Goal: Task Accomplishment & Management: Complete application form

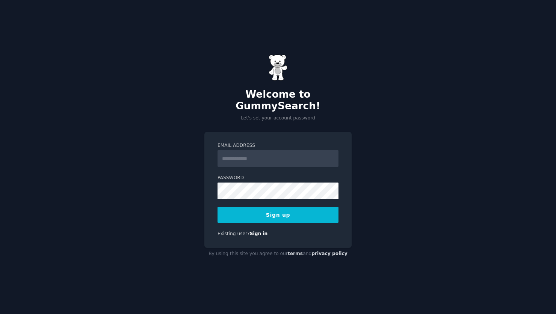
click at [256, 157] on input "Email Address" at bounding box center [277, 158] width 121 height 17
type input "**********"
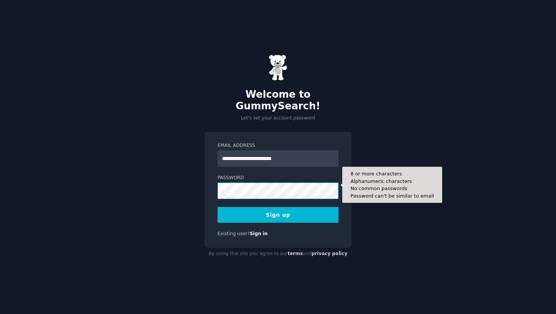
click at [217, 207] on button "Sign up" at bounding box center [277, 215] width 121 height 16
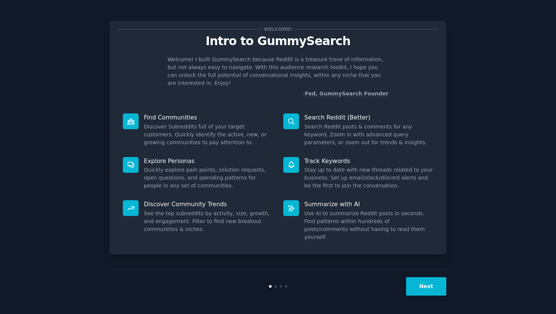
click at [428, 285] on button "Next" at bounding box center [426, 286] width 40 height 18
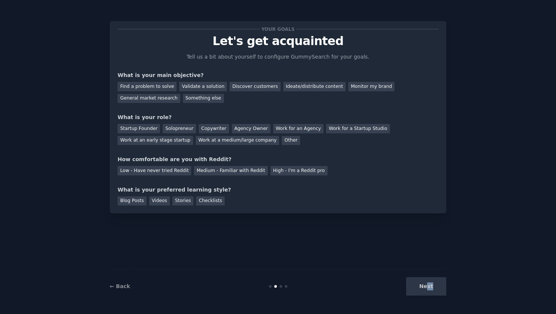
click at [428, 285] on div "Next" at bounding box center [390, 286] width 112 height 18
click at [381, 246] on div "Your goals Let's get acquainted Tell us a bit about yourself to configure Gummy…" at bounding box center [278, 157] width 336 height 293
click at [162, 86] on div "Find a problem to solve" at bounding box center [146, 86] width 59 height 9
click at [204, 86] on div "Validate a solution" at bounding box center [203, 86] width 48 height 9
click at [157, 88] on div "Find a problem to solve" at bounding box center [146, 86] width 59 height 9
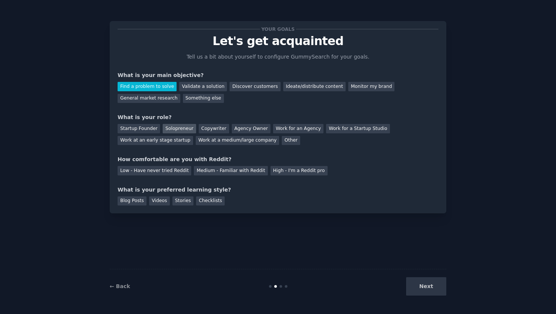
click at [173, 128] on div "Solopreneur" at bounding box center [179, 128] width 33 height 9
click at [167, 172] on div "Low - Have never tried Reddit" at bounding box center [154, 170] width 74 height 9
click at [164, 203] on div "Videos" at bounding box center [159, 200] width 21 height 9
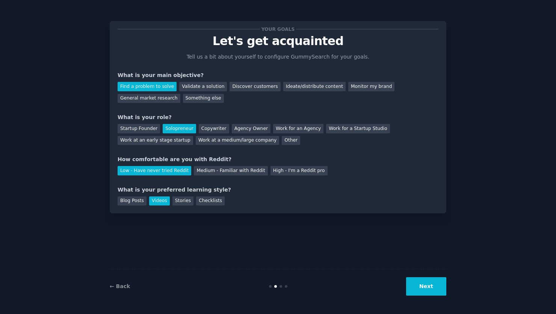
click at [439, 289] on button "Next" at bounding box center [426, 286] width 40 height 18
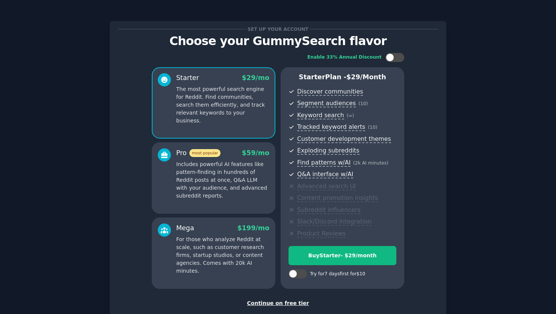
click at [259, 301] on div "Continue on free tier" at bounding box center [277, 303] width 321 height 8
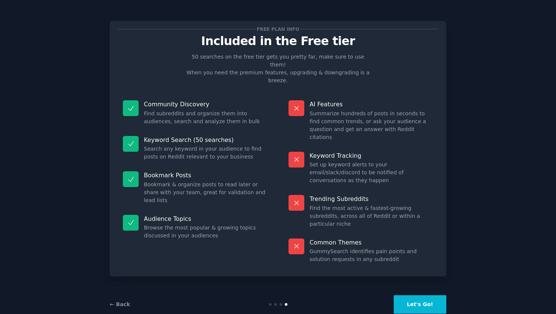
click at [406, 295] on button "Let's Go!" at bounding box center [419, 304] width 53 height 18
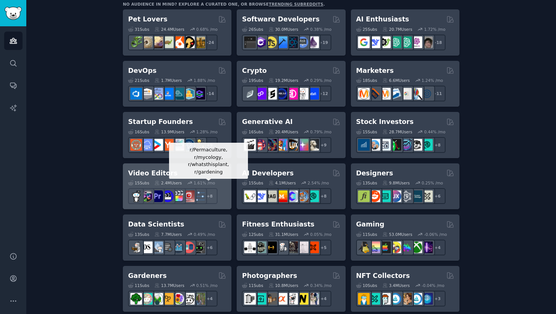
scroll to position [134, 0]
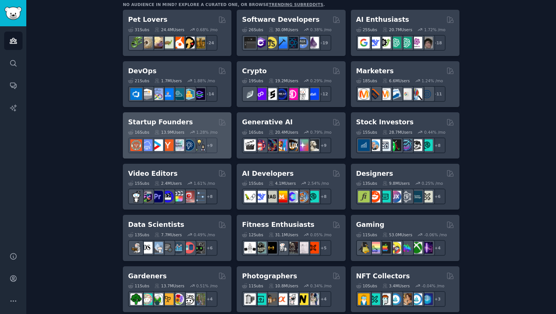
click at [158, 119] on h2 "Startup Founders" at bounding box center [160, 121] width 65 height 9
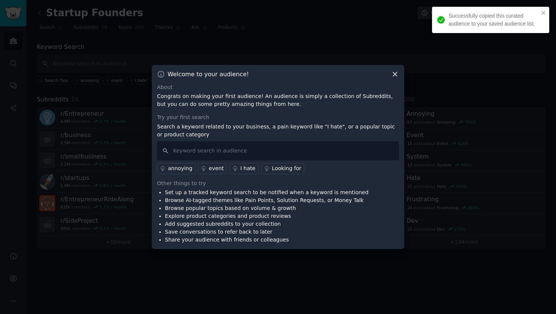
click at [395, 70] on div "Welcome to your audience! About Congrats on making your first audience! An audi…" at bounding box center [278, 157] width 252 height 184
click at [396, 75] on icon at bounding box center [395, 74] width 4 height 4
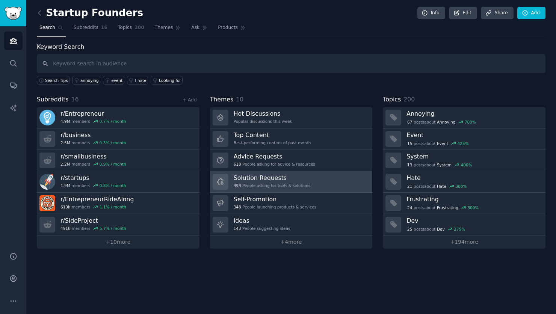
click at [298, 178] on h3 "Solution Requests" at bounding box center [271, 178] width 77 height 8
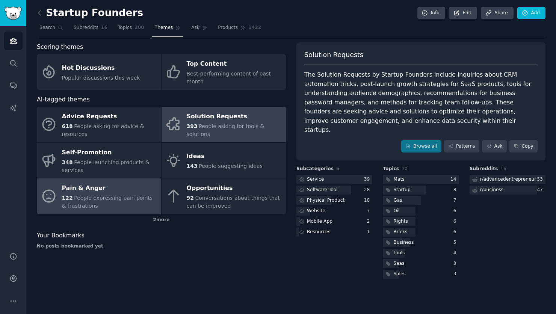
click at [83, 182] on div "Pain & Anger" at bounding box center [109, 188] width 95 height 12
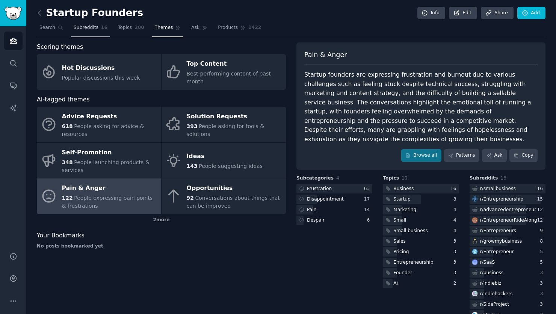
click at [89, 27] on span "Subreddits" at bounding box center [86, 27] width 25 height 7
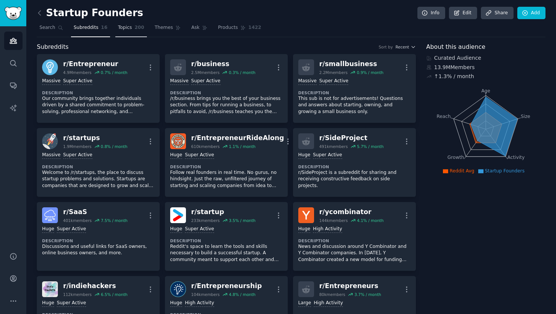
click at [118, 31] on link "Topics 200" at bounding box center [131, 29] width 32 height 15
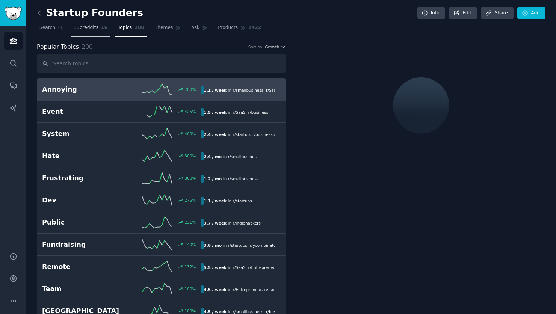
click at [91, 28] on span "Subreddits" at bounding box center [86, 27] width 25 height 7
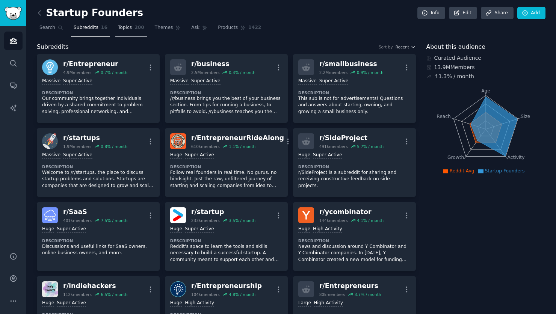
click at [137, 27] on span "200" at bounding box center [139, 27] width 10 height 7
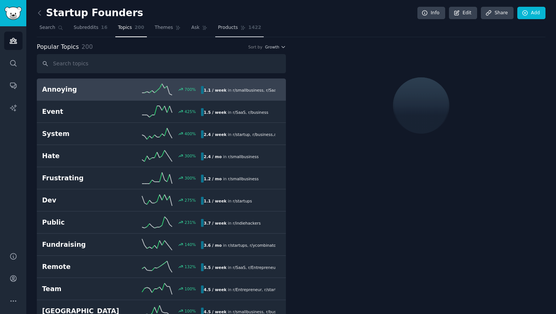
click at [240, 33] on link "Products 1422" at bounding box center [239, 29] width 48 height 15
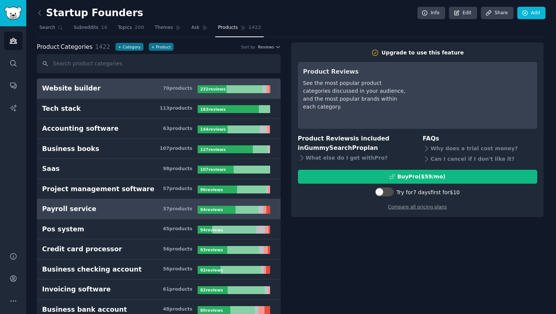
click at [75, 209] on div "Payroll service" at bounding box center [69, 208] width 54 height 9
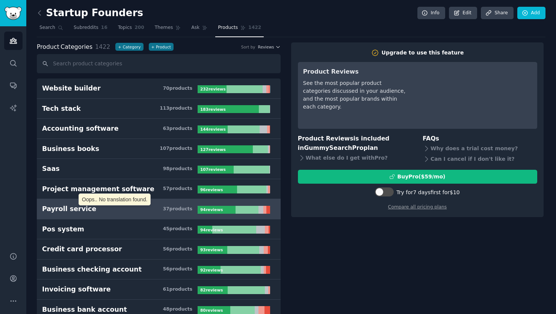
click at [75, 209] on div "Payroll service" at bounding box center [69, 208] width 54 height 9
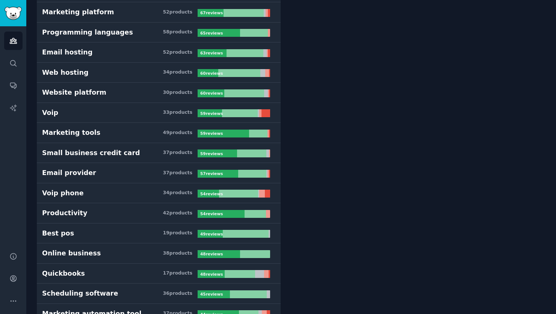
scroll to position [479, 0]
